Goal: Transaction & Acquisition: Purchase product/service

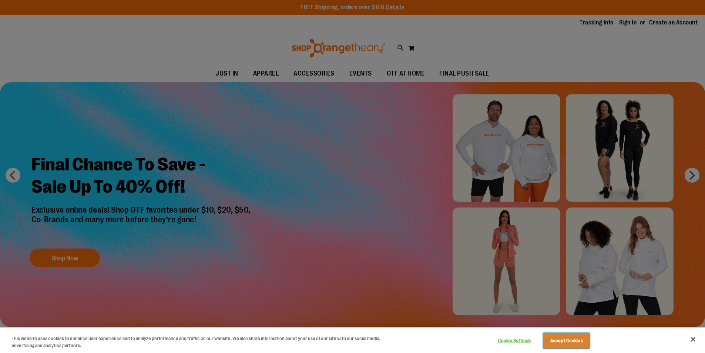
click at [568, 341] on button "Accept Cookies" at bounding box center [566, 341] width 46 height 16
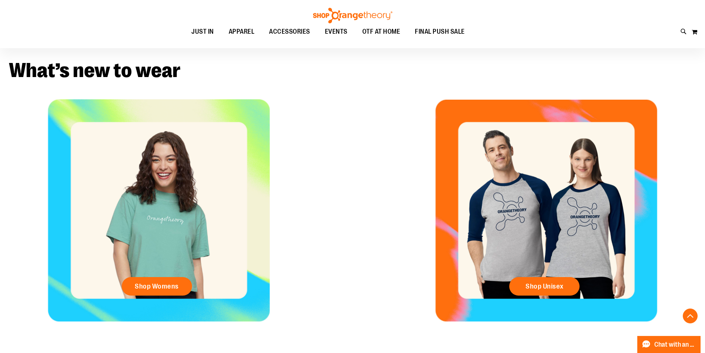
scroll to position [111, 0]
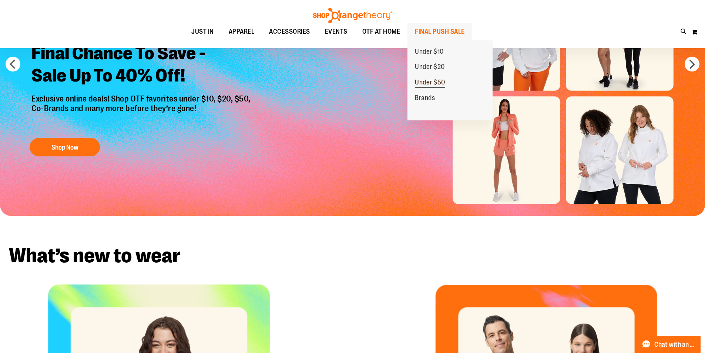
click at [433, 83] on span "Under $50" at bounding box center [430, 82] width 30 height 9
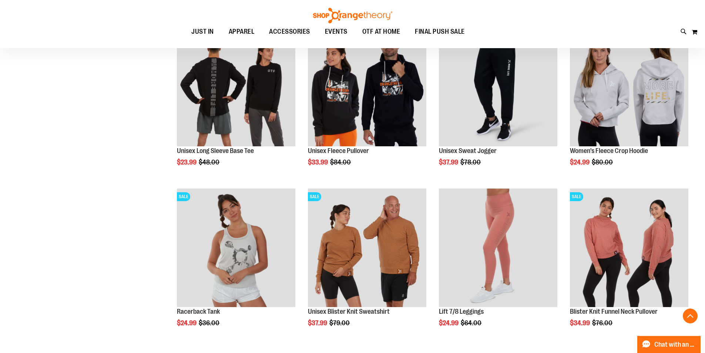
scroll to position [617, 0]
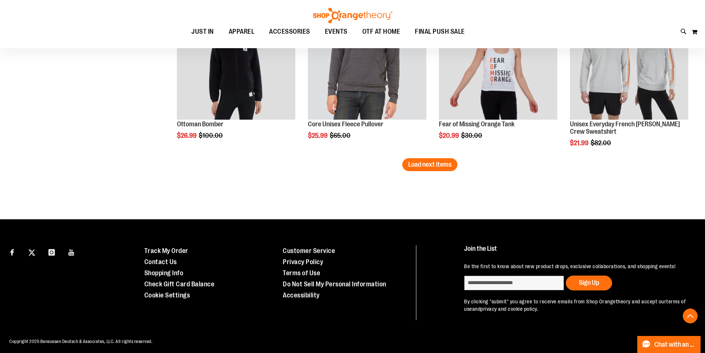
scroll to position [1438, 0]
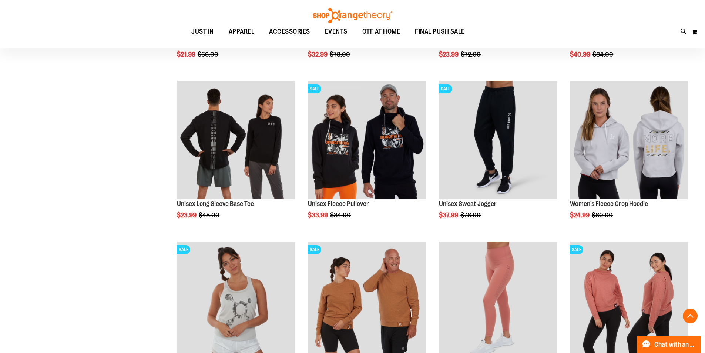
scroll to position [550, 0]
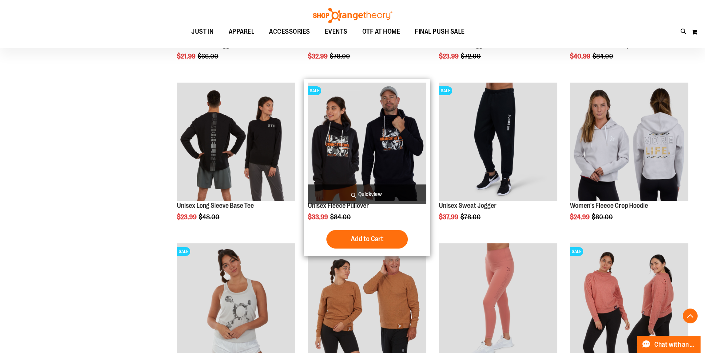
click at [356, 127] on img "product" at bounding box center [367, 142] width 118 height 118
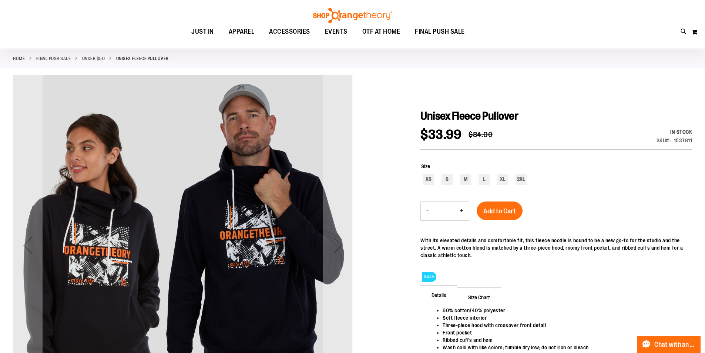
scroll to position [37, 0]
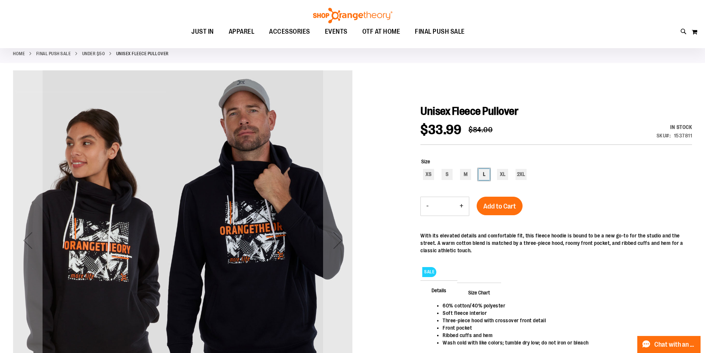
click at [486, 171] on div "L" at bounding box center [484, 174] width 11 height 11
type input "***"
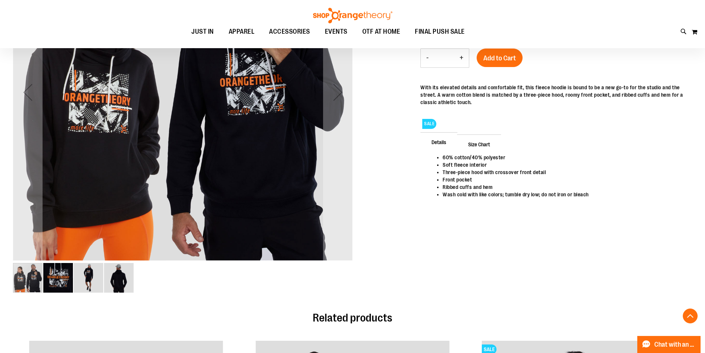
scroll to position [0, 0]
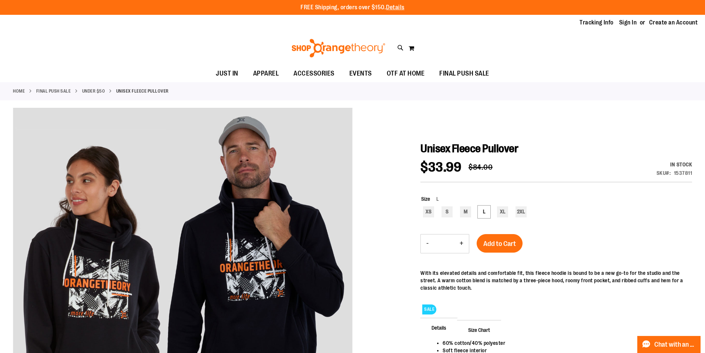
drag, startPoint x: 506, startPoint y: 245, endPoint x: 507, endPoint y: 241, distance: 4.9
click at [507, 243] on span "Add to Cart" at bounding box center [499, 243] width 33 height 8
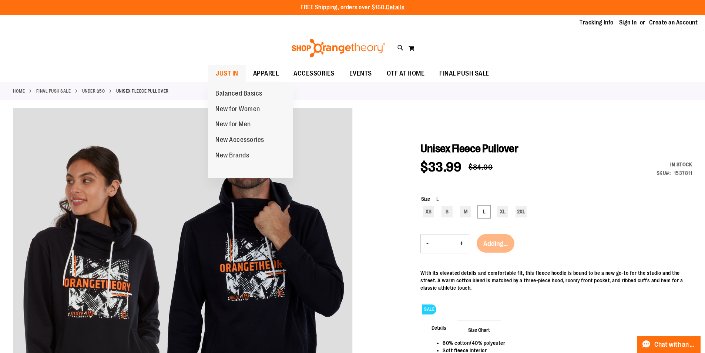
click at [229, 76] on span "JUST IN" at bounding box center [227, 73] width 23 height 17
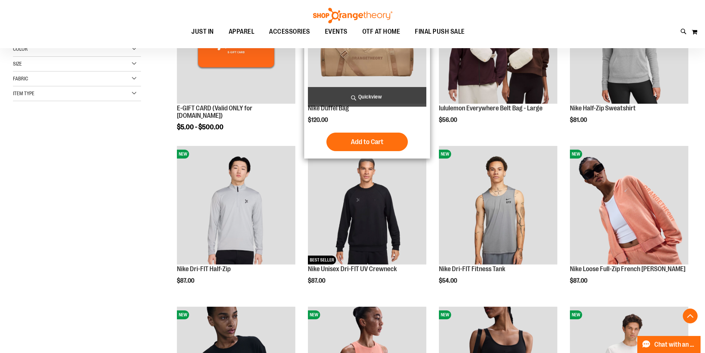
scroll to position [222, 0]
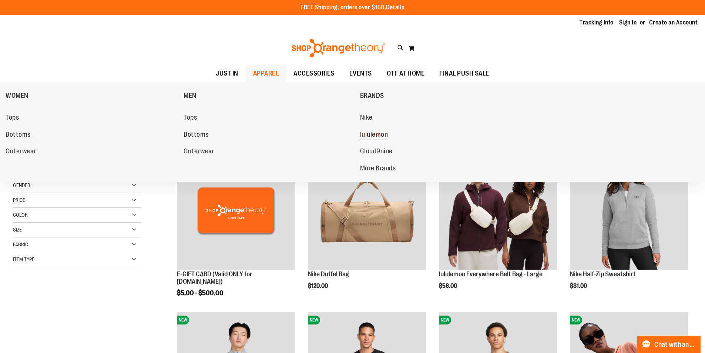
click at [371, 133] on span "lululemon" at bounding box center [374, 135] width 28 height 9
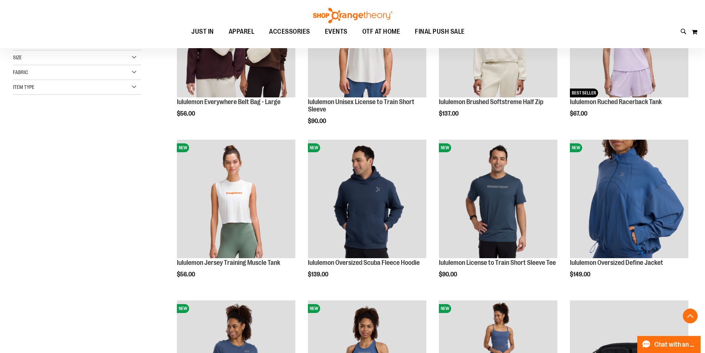
scroll to position [185, 0]
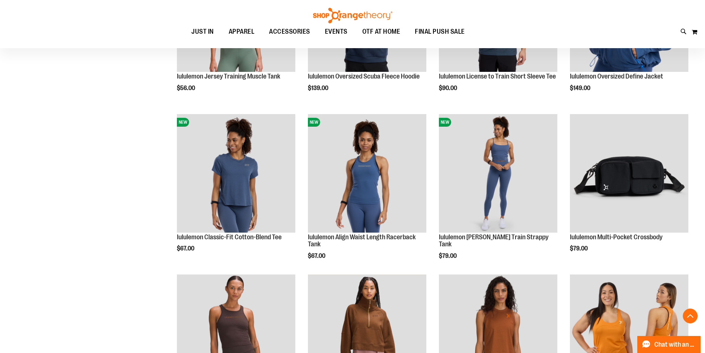
scroll to position [370, 0]
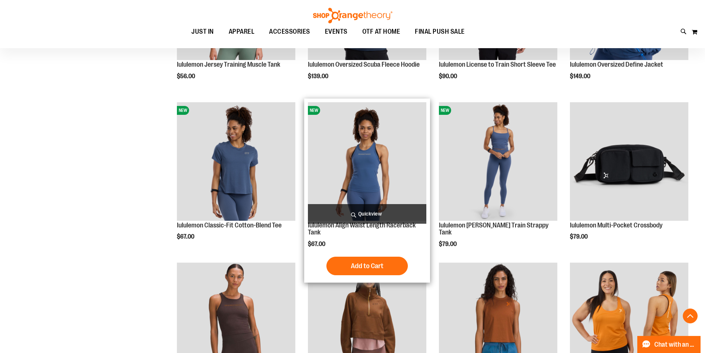
click at [377, 177] on img "product" at bounding box center [367, 161] width 118 height 118
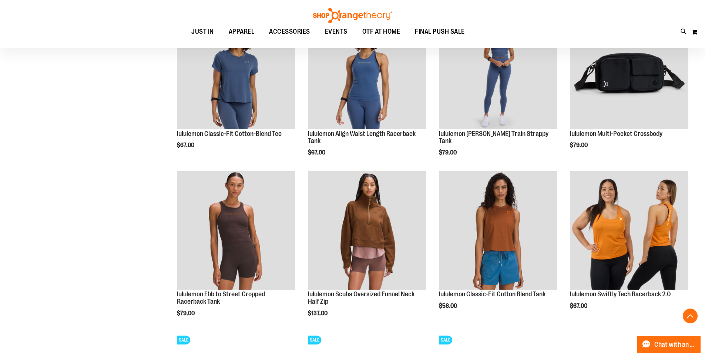
scroll to position [481, 0]
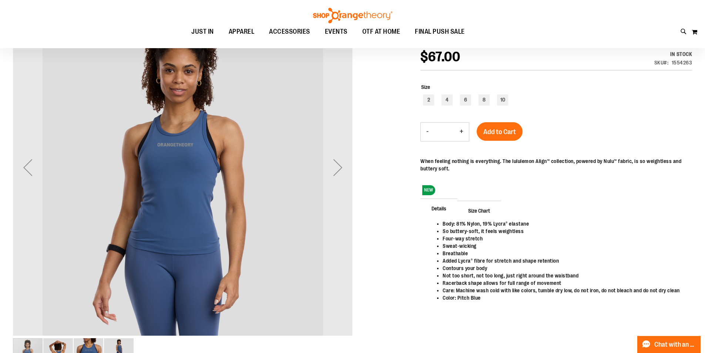
scroll to position [111, 0]
click at [337, 168] on div "Next" at bounding box center [338, 167] width 30 height 30
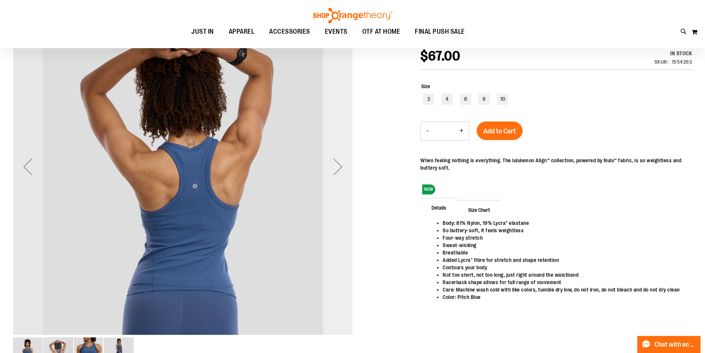
click at [337, 168] on div "Next" at bounding box center [338, 167] width 30 height 30
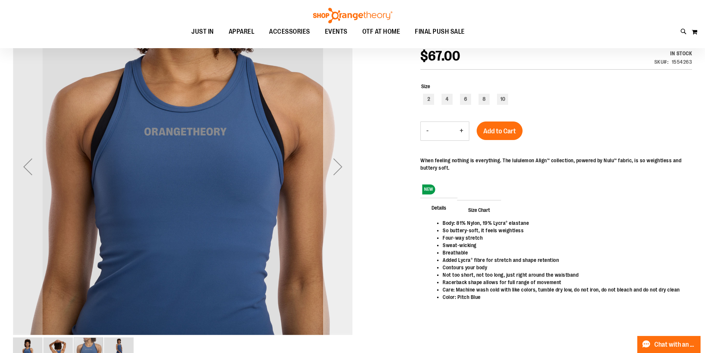
click at [337, 168] on div "Next" at bounding box center [338, 167] width 30 height 30
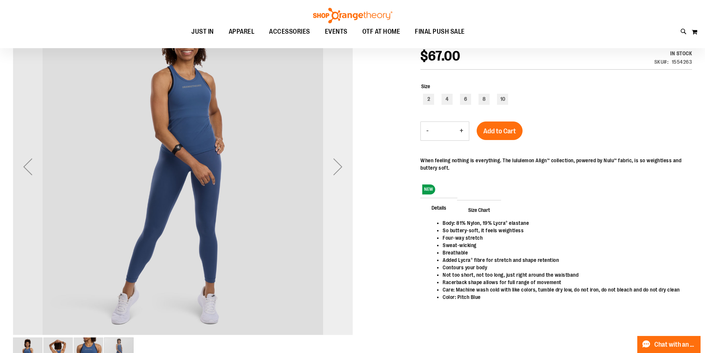
click at [337, 168] on div "Next" at bounding box center [338, 167] width 30 height 30
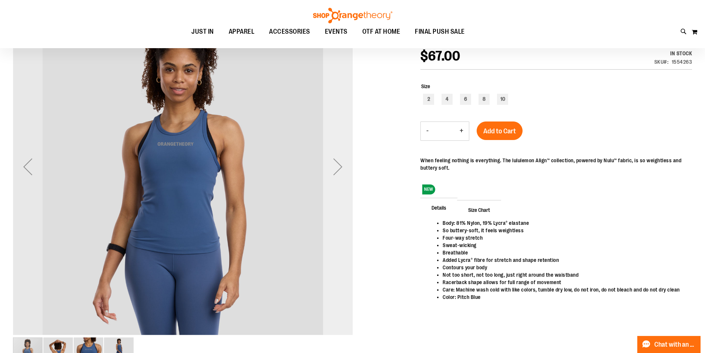
click at [337, 168] on div "Next" at bounding box center [338, 167] width 30 height 30
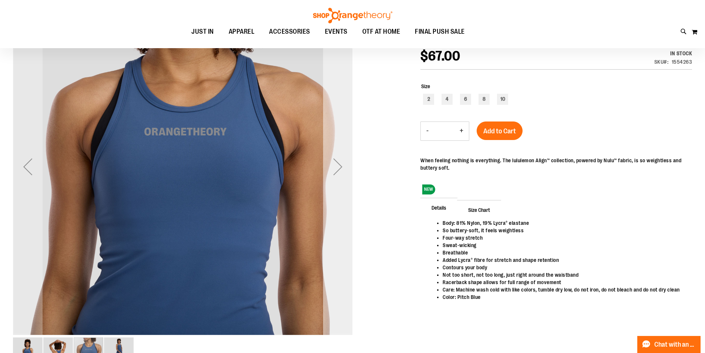
click at [337, 168] on div "Next" at bounding box center [338, 167] width 30 height 30
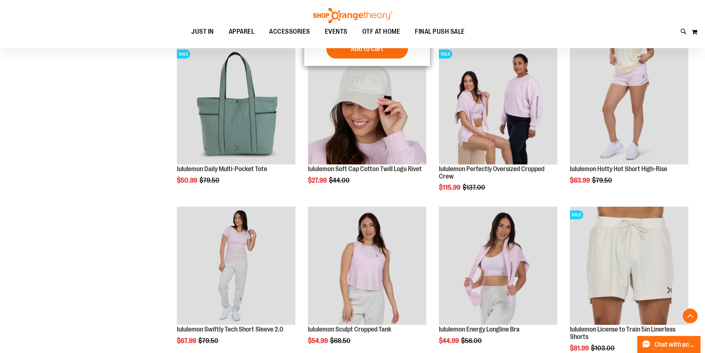
scroll to position [666, 0]
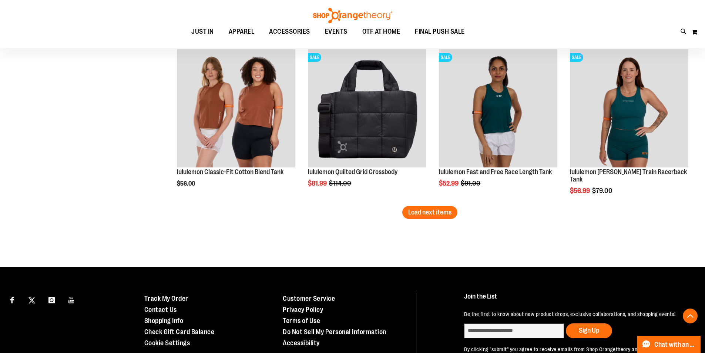
scroll to position [1356, 0]
